Goal: Information Seeking & Learning: Learn about a topic

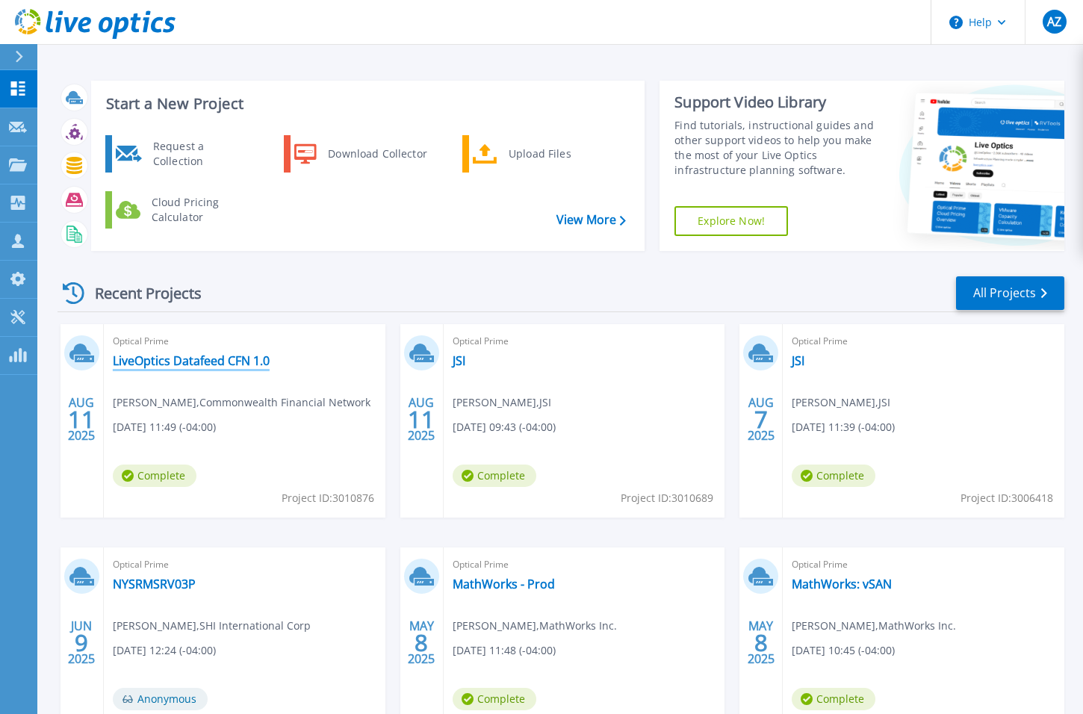
click at [221, 358] on link "LiveOptics Datafeed CFN 1.0" at bounding box center [191, 360] width 157 height 15
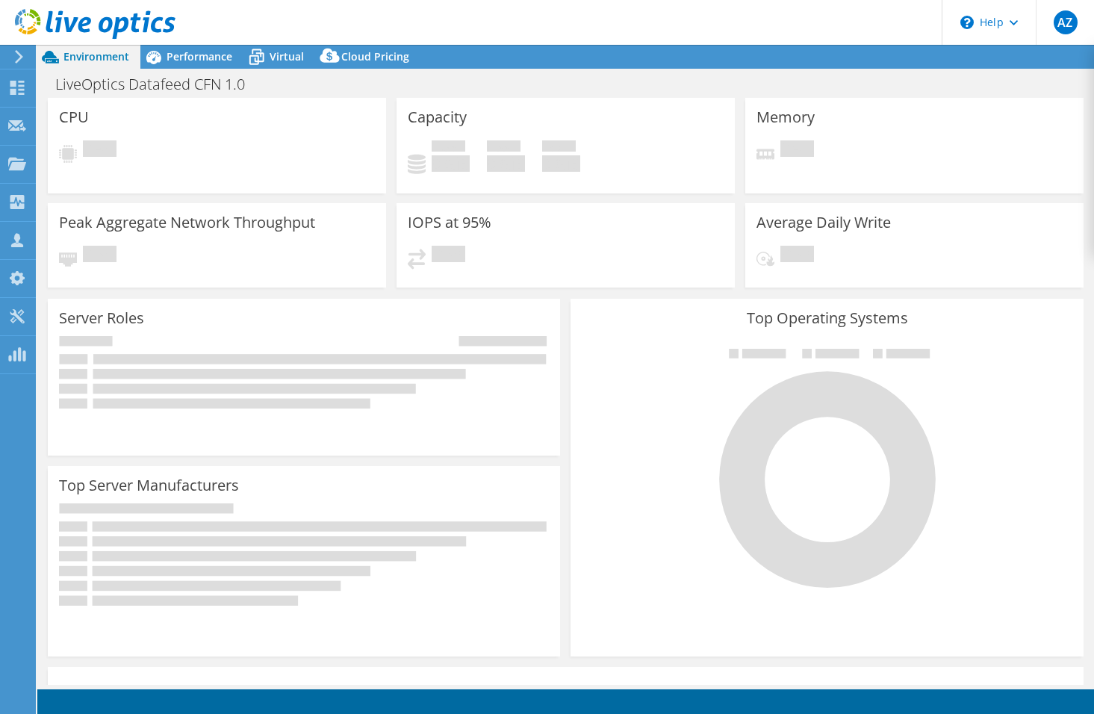
select select "USD"
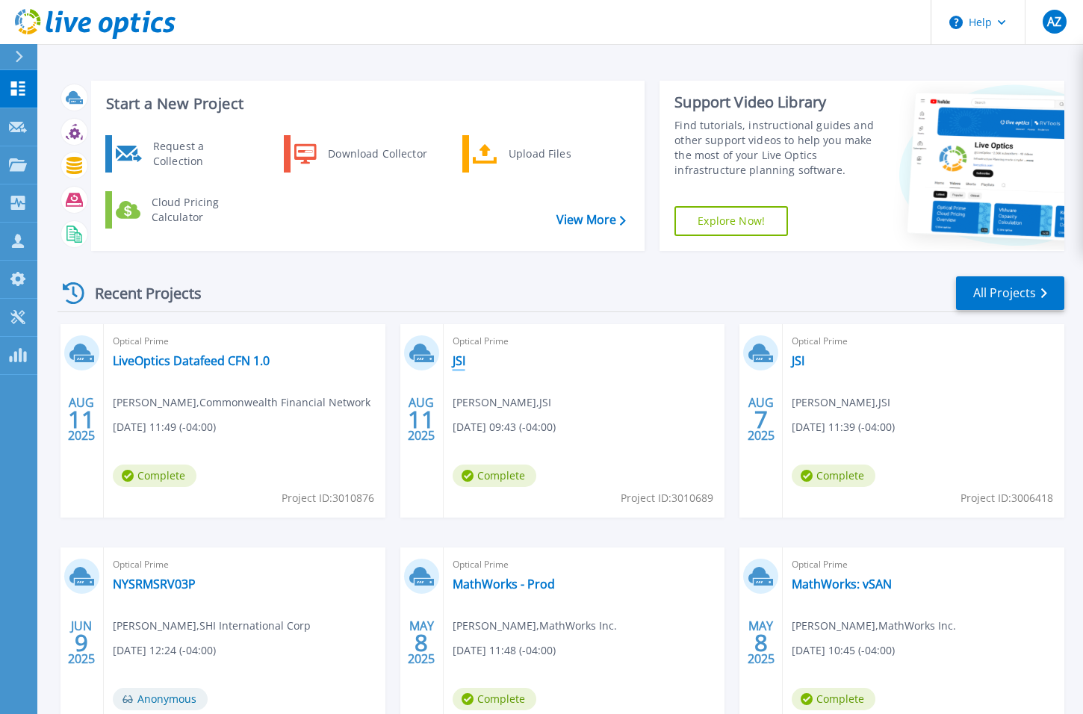
click at [457, 364] on link "JSI" at bounding box center [459, 360] width 13 height 15
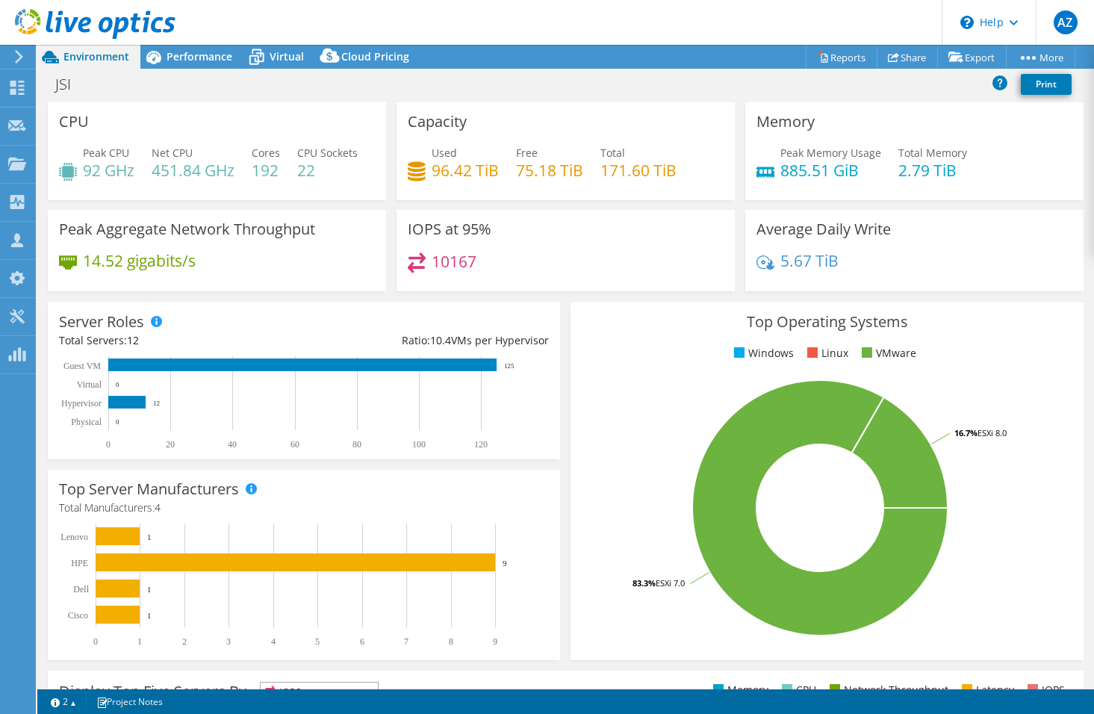
select select "USEast"
select select "USD"
click at [205, 56] on span "Performance" at bounding box center [200, 56] width 66 height 14
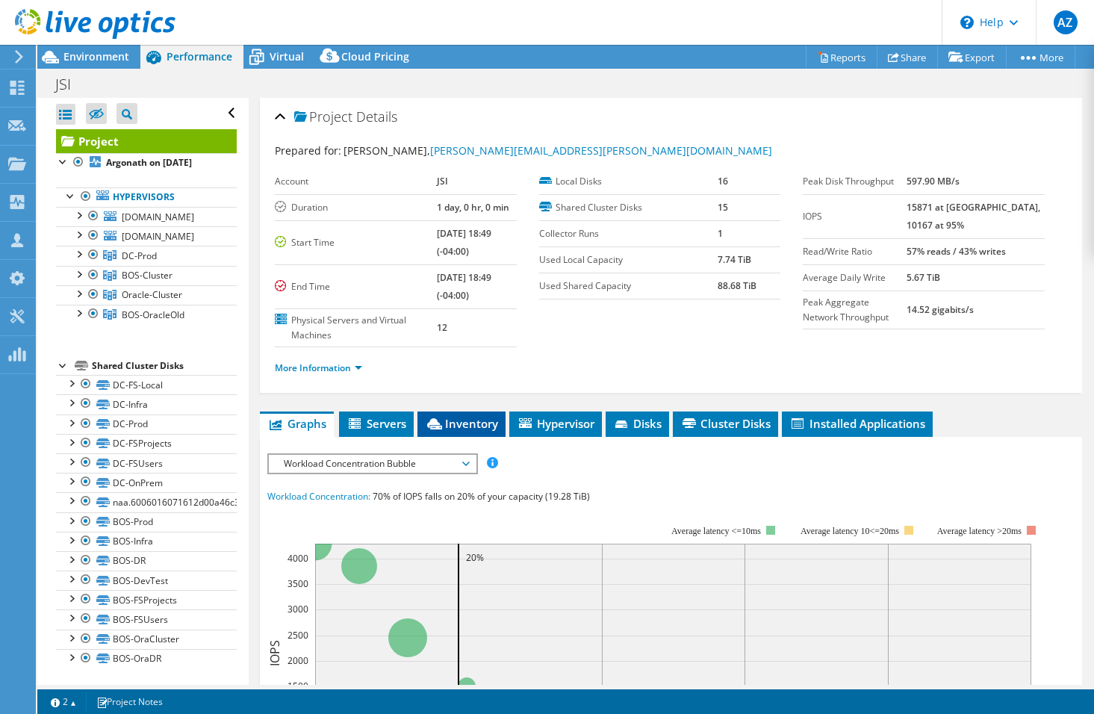
click at [446, 426] on span "Inventory" at bounding box center [461, 423] width 73 height 15
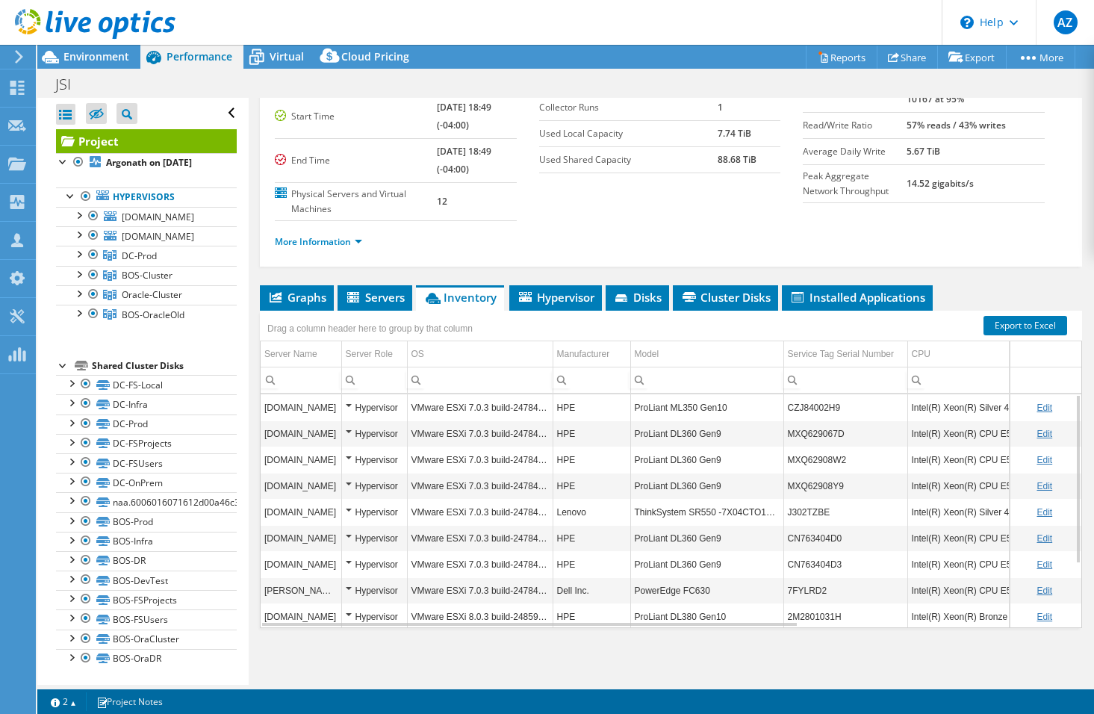
scroll to position [87, 0]
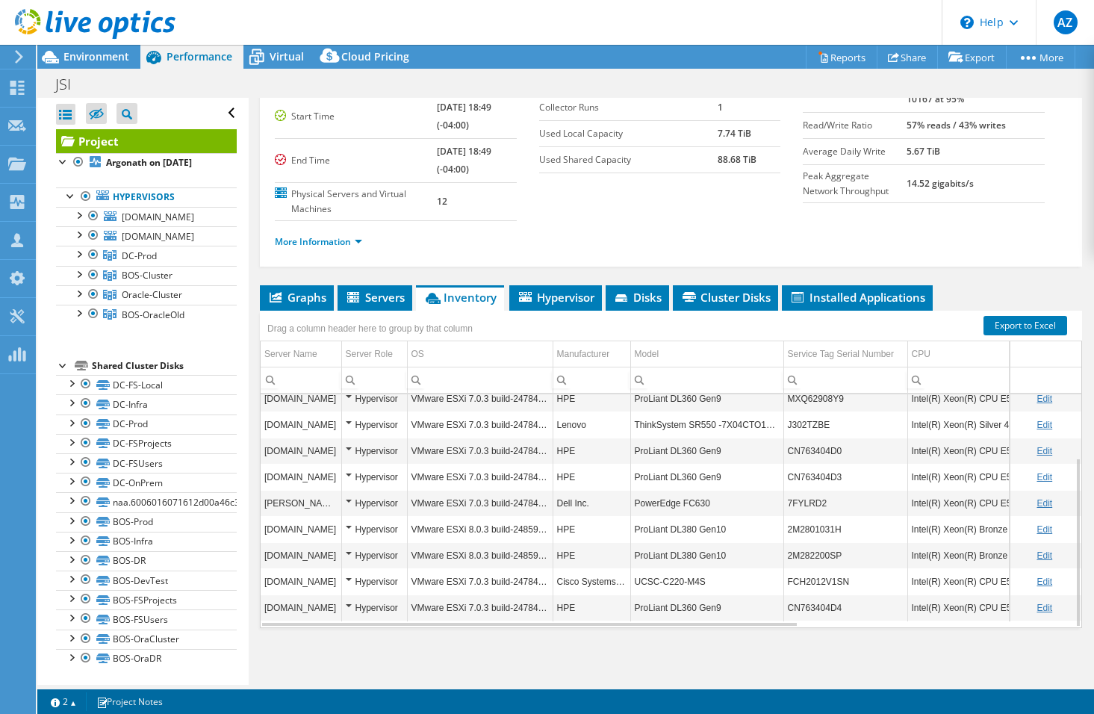
click at [346, 577] on div "Hypervisor" at bounding box center [375, 582] width 58 height 18
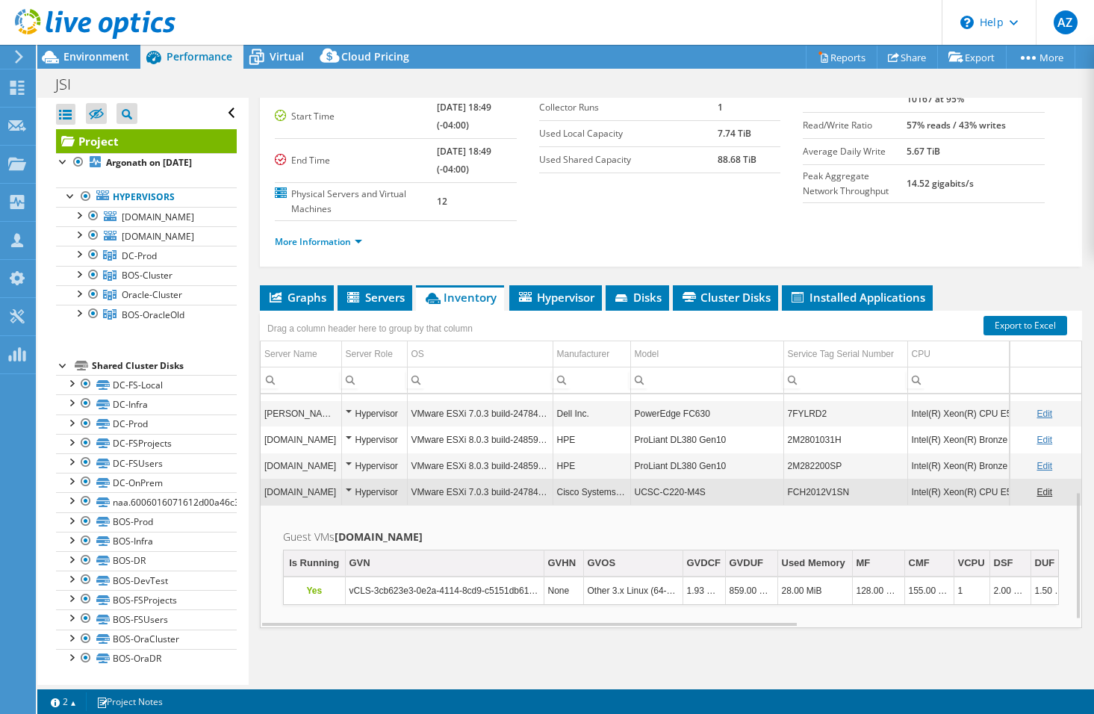
scroll to position [191, 0]
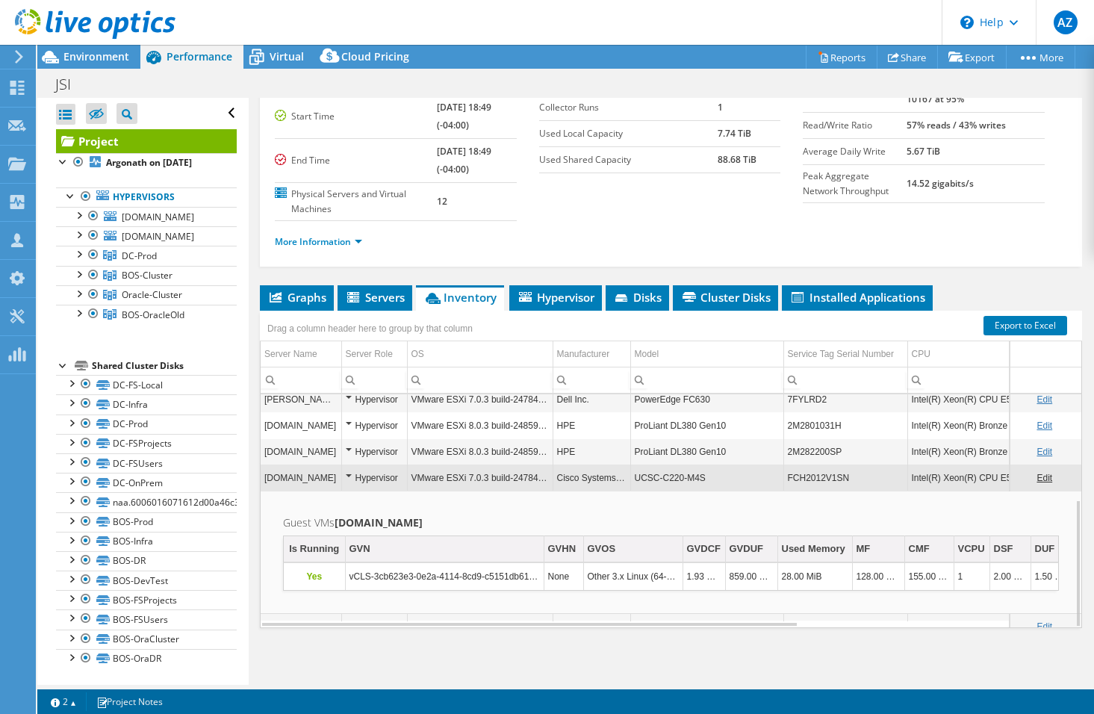
click at [350, 473] on div "Hypervisor" at bounding box center [375, 478] width 58 height 18
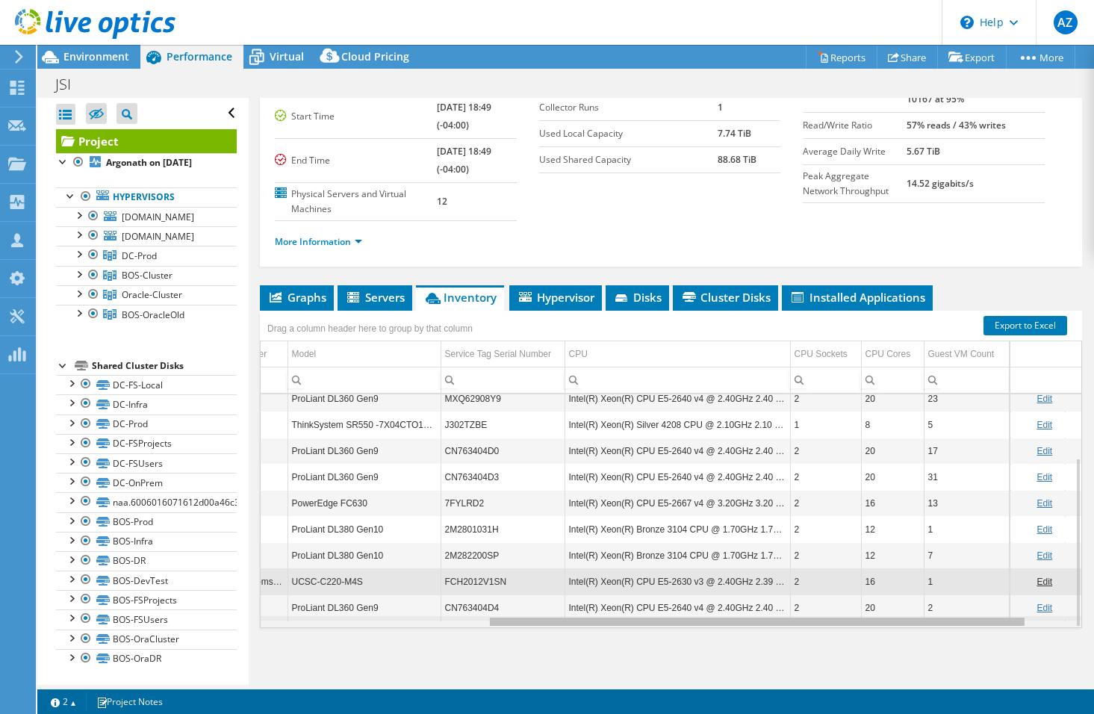
scroll to position [0, 267]
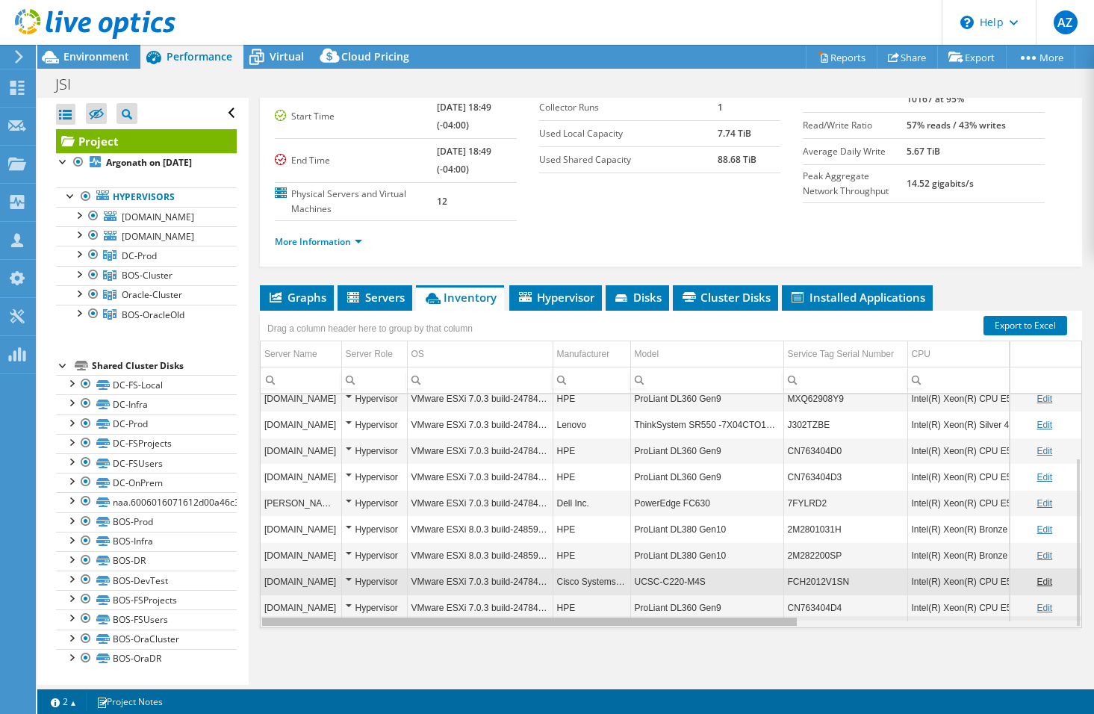
drag, startPoint x: 493, startPoint y: 622, endPoint x: 385, endPoint y: 633, distance: 108.8
click at [385, 633] on body "AZ Channel Partner [PERSON_NAME] [PERSON_NAME][EMAIL_ADDRESS][DOMAIN_NAME] SHI …" at bounding box center [547, 357] width 1094 height 714
